Goal: Information Seeking & Learning: Learn about a topic

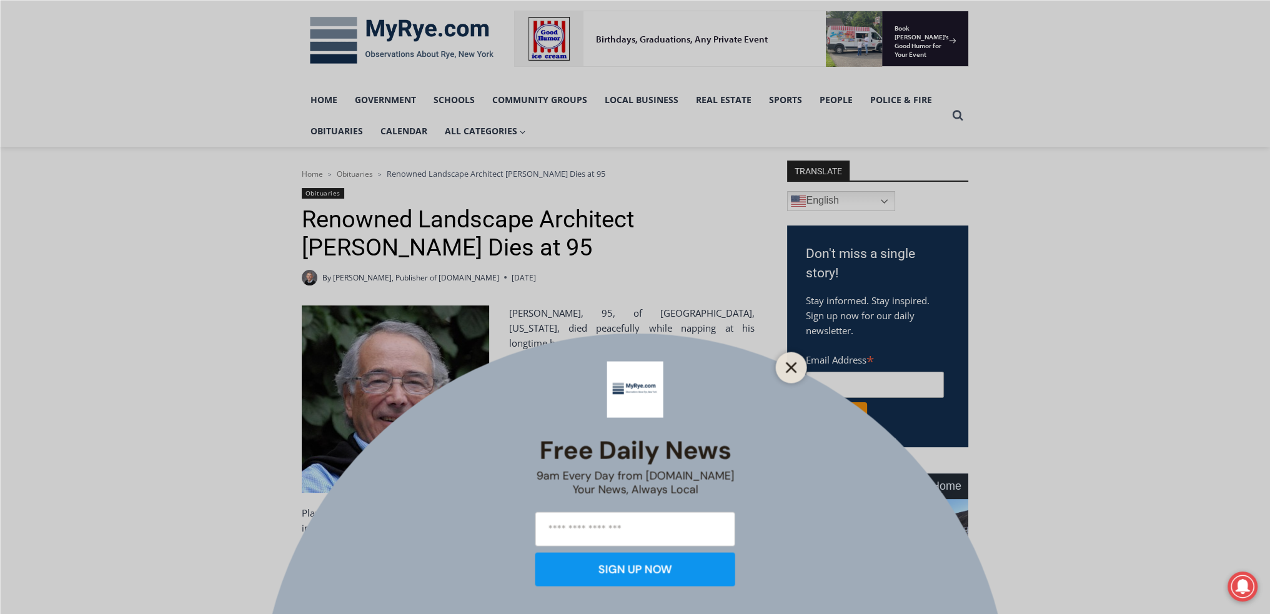
click at [784, 362] on button "Close" at bounding box center [791, 366] width 17 height 17
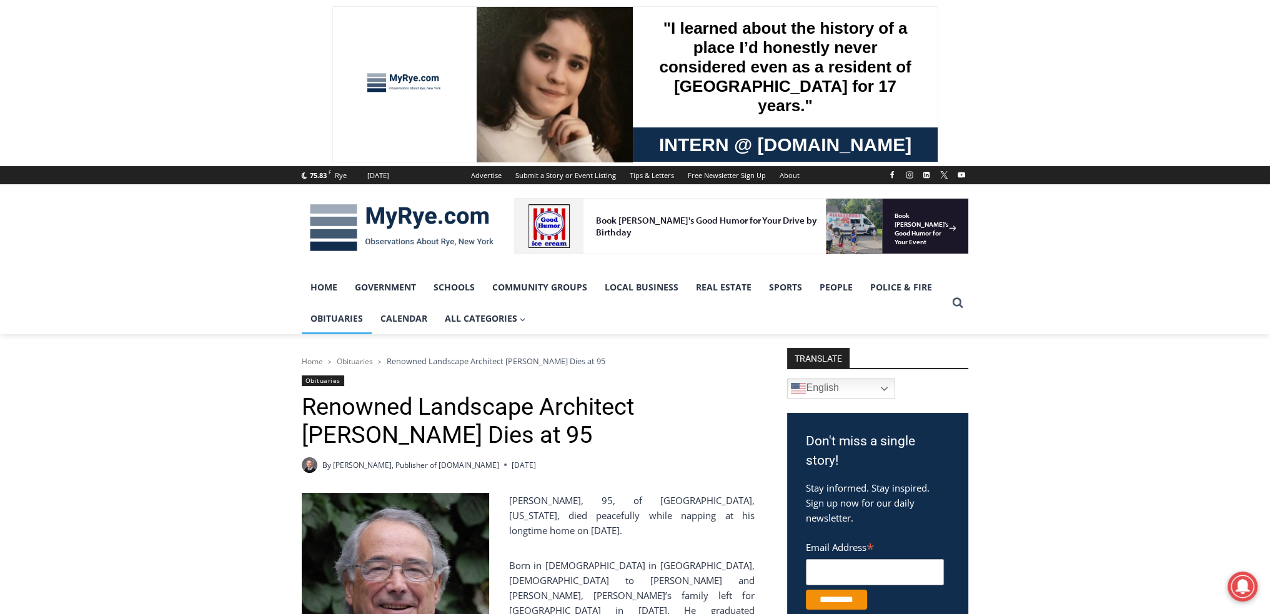
click at [337, 322] on link "Obituaries" at bounding box center [337, 318] width 70 height 31
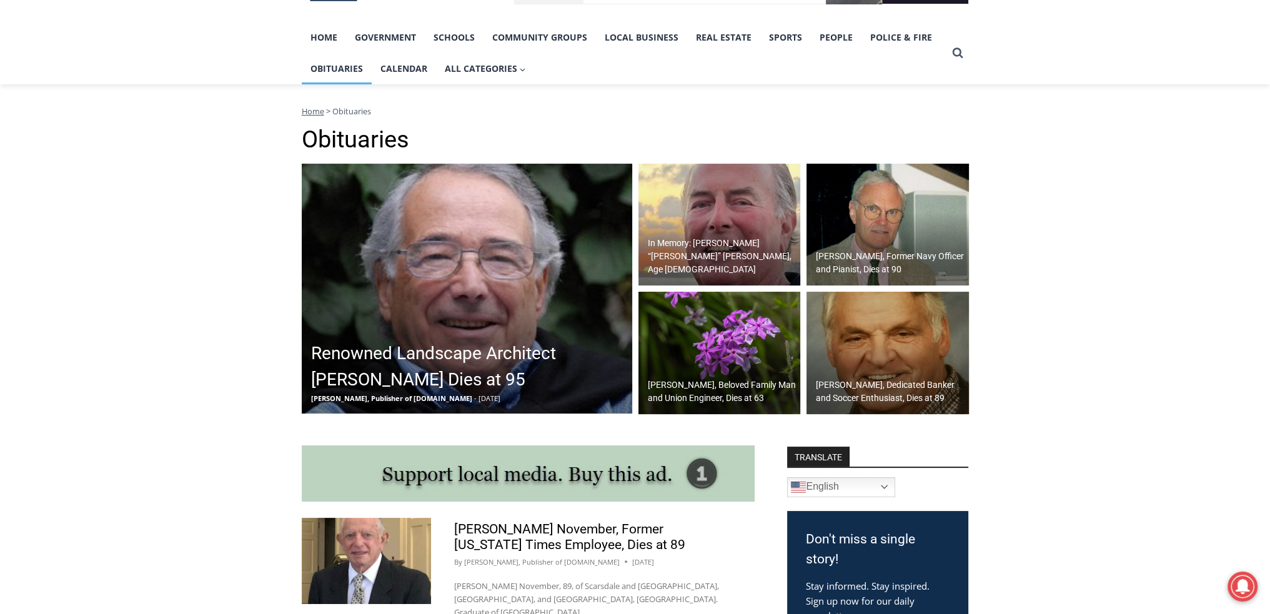
scroll to position [625, 0]
